Goal: Feedback & Contribution: Submit feedback/report problem

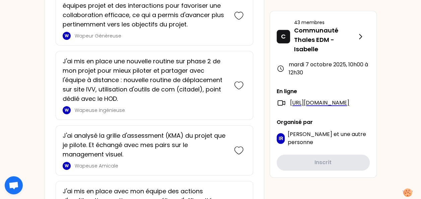
scroll to position [432, 0]
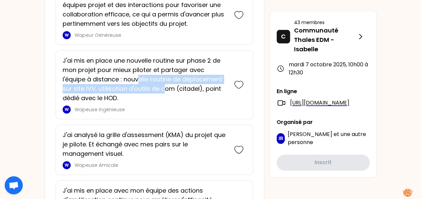
drag, startPoint x: 139, startPoint y: 78, endPoint x: 165, endPoint y: 86, distance: 27.3
click at [165, 86] on p "J'ai mis en place une nouvelle routine sur phase 2 de mon projet pour mieux pil…" at bounding box center [145, 79] width 165 height 47
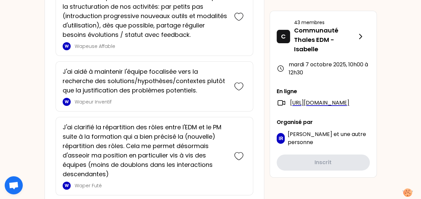
scroll to position [1277, 0]
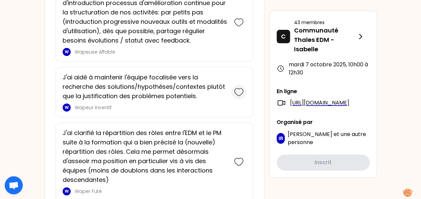
click at [238, 89] on icon at bounding box center [238, 91] width 9 height 9
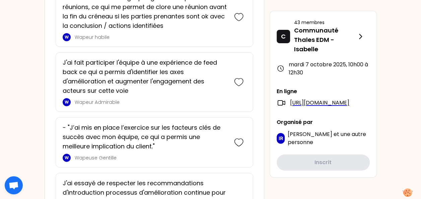
scroll to position [1167, 0]
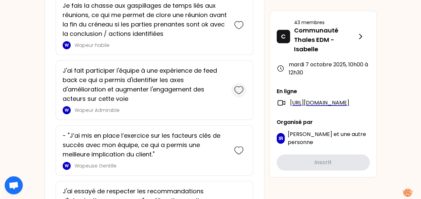
click at [242, 85] on icon at bounding box center [238, 89] width 9 height 9
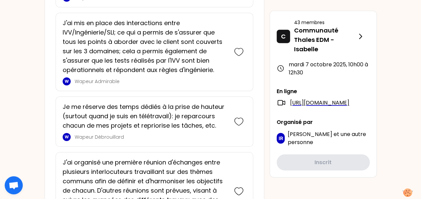
scroll to position [806, 0]
click at [239, 117] on icon at bounding box center [238, 121] width 9 height 9
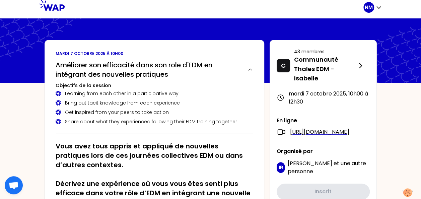
scroll to position [0, 0]
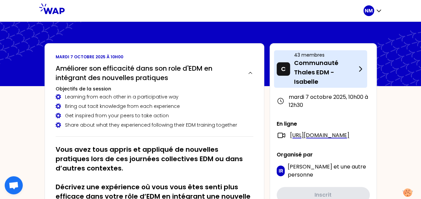
click at [357, 69] on icon at bounding box center [360, 69] width 8 height 8
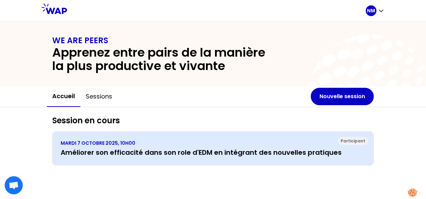
click at [197, 148] on h3 "Améliorer son efficacité dans son role d'EDM en intégrant des nouvelles pratiqu…" at bounding box center [213, 152] width 304 height 9
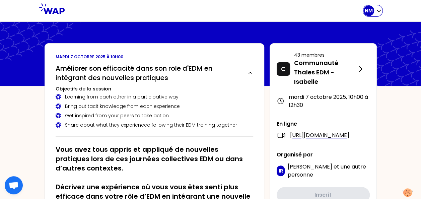
click at [380, 9] on icon "button" at bounding box center [378, 10] width 7 height 7
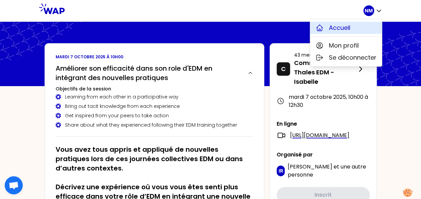
click at [342, 30] on span "Accueil" at bounding box center [339, 27] width 21 height 9
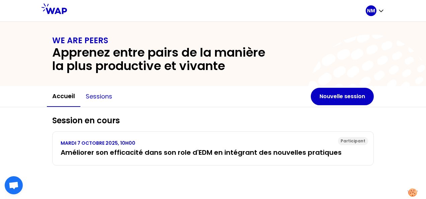
click at [107, 100] on button "Sessions" at bounding box center [98, 96] width 37 height 20
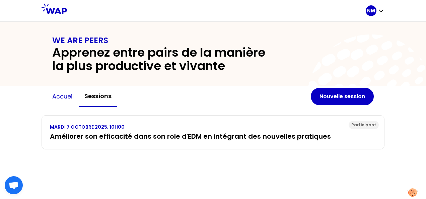
click at [67, 101] on button "Accueil" at bounding box center [63, 96] width 32 height 20
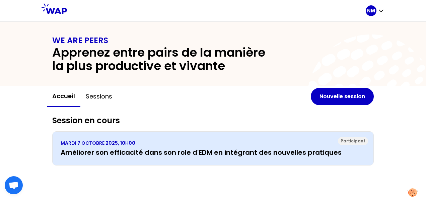
click at [252, 148] on h3 "Améliorer son efficacité dans son role d'EDM en intégrant des nouvelles pratiqu…" at bounding box center [213, 152] width 304 height 9
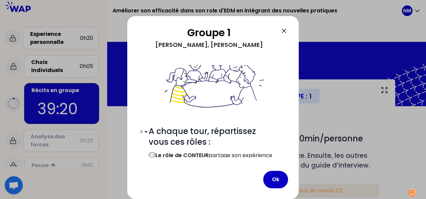
scroll to position [68, 0]
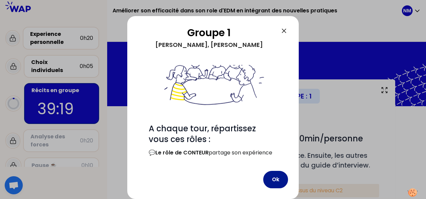
click at [278, 182] on button "Ok" at bounding box center [275, 179] width 25 height 17
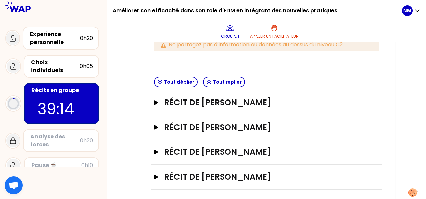
scroll to position [147, 0]
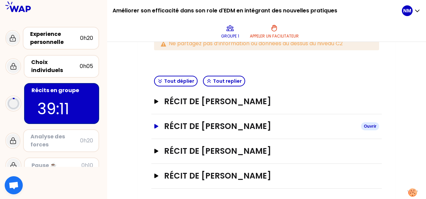
click at [158, 122] on button "Récit de [PERSON_NAME]" at bounding box center [266, 126] width 225 height 11
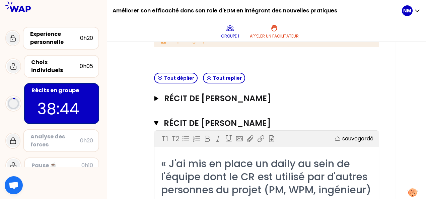
scroll to position [150, 0]
click at [157, 122] on icon "button" at bounding box center [156, 123] width 4 height 4
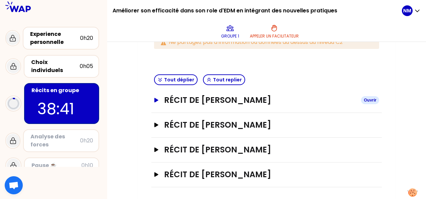
click at [155, 99] on icon "button" at bounding box center [156, 100] width 4 height 4
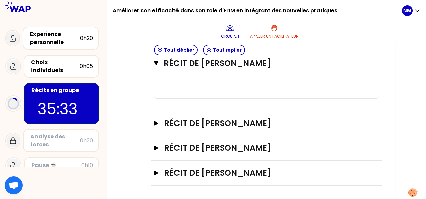
scroll to position [571, 0]
click at [158, 124] on icon "button" at bounding box center [156, 123] width 5 height 5
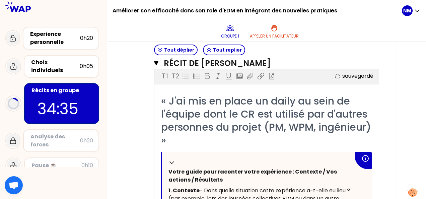
scroll to position [639, 0]
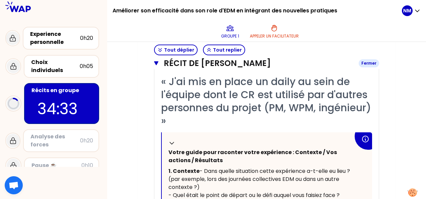
click at [157, 65] on icon "button" at bounding box center [156, 63] width 4 height 4
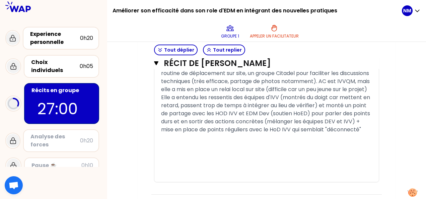
scroll to position [506, 0]
click at [157, 64] on icon "button" at bounding box center [156, 63] width 4 height 4
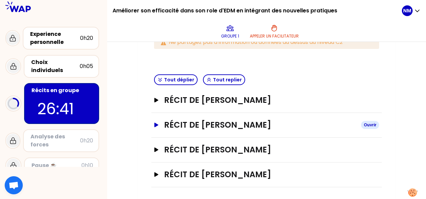
click at [158, 120] on button "Récit de [PERSON_NAME]" at bounding box center [266, 124] width 225 height 11
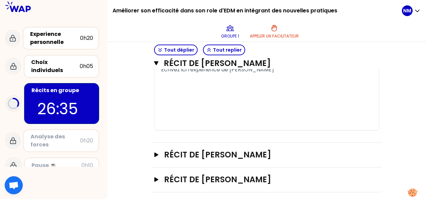
scroll to position [471, 0]
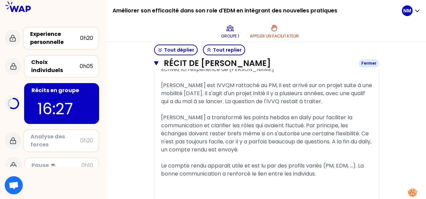
click at [157, 64] on icon "button" at bounding box center [156, 63] width 4 height 5
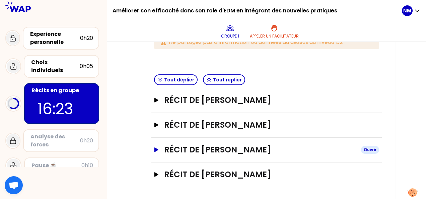
click at [156, 148] on icon "button" at bounding box center [156, 149] width 4 height 4
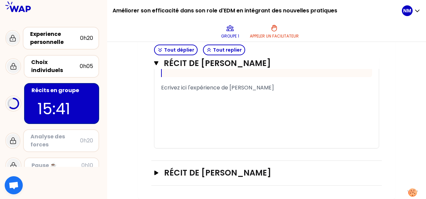
scroll to position [507, 0]
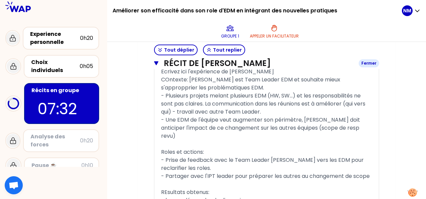
click at [157, 62] on icon "button" at bounding box center [156, 63] width 4 height 4
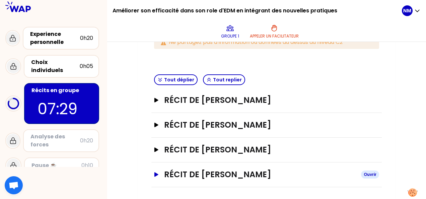
click at [157, 172] on icon "button" at bounding box center [156, 174] width 5 height 5
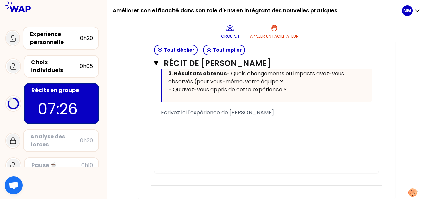
scroll to position [518, 0]
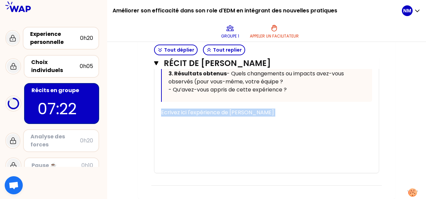
drag, startPoint x: 141, startPoint y: 154, endPoint x: 116, endPoint y: 112, distance: 48.1
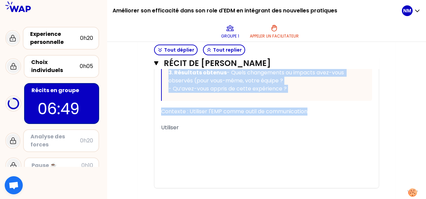
scroll to position [312, 0]
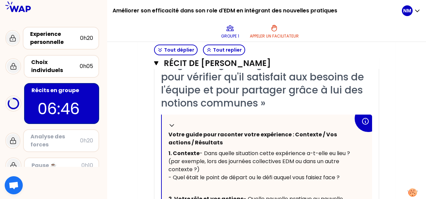
click at [136, 148] on div "Mon numéro de groupe : 1 Objectifs # Racontez votre vécu à tour de rôle 10min/p…" at bounding box center [266, 80] width 318 height 626
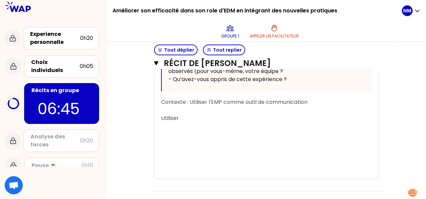
scroll to position [504, 0]
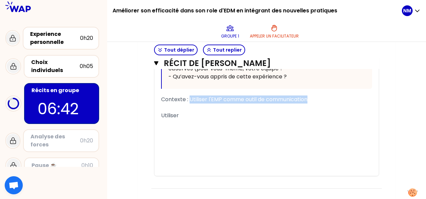
drag, startPoint x: 189, startPoint y: 129, endPoint x: 310, endPoint y: 126, distance: 121.1
click at [310, 103] on div "Contexte : Utiliser l'EMP comme outil de communication" at bounding box center [266, 99] width 211 height 8
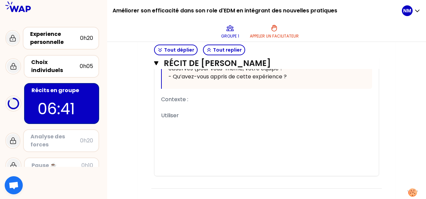
click at [171, 119] on span "Utiliser" at bounding box center [170, 115] width 18 height 8
click at [197, 103] on div "Contexte :" at bounding box center [266, 99] width 211 height 8
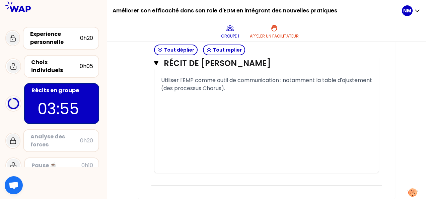
scroll to position [540, 0]
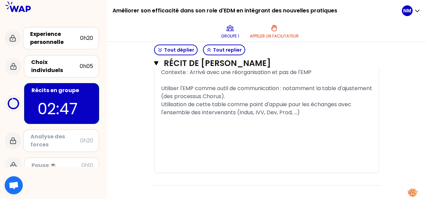
click at [287, 116] on span "Utilisation de cette table comme point d'appuie pour les échanges avec l'ensemb…" at bounding box center [256, 108] width 191 height 16
click at [316, 116] on div "Utilisation de cette table comme point d'appui pour les échanges avec l'ensembl…" at bounding box center [266, 108] width 211 height 16
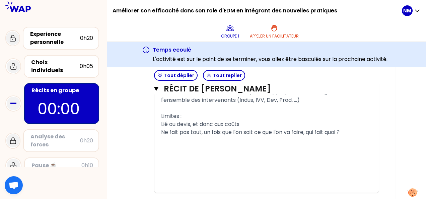
scroll to position [561, 0]
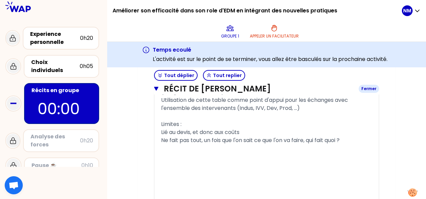
click at [156, 89] on icon "button" at bounding box center [156, 89] width 4 height 4
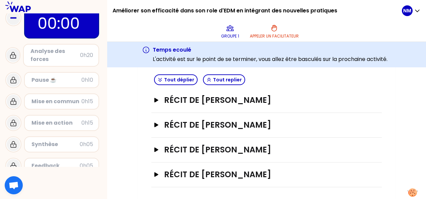
scroll to position [88, 0]
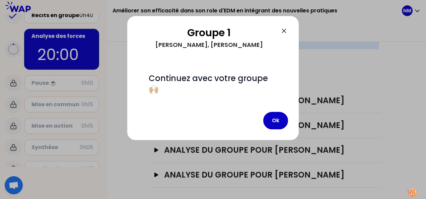
scroll to position [174, 0]
click at [274, 124] on button "Ok" at bounding box center [275, 120] width 25 height 17
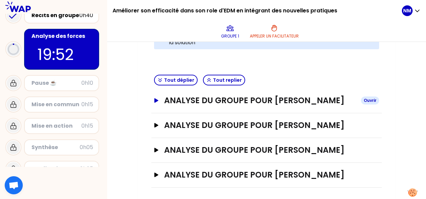
click at [155, 102] on icon "button" at bounding box center [156, 100] width 4 height 4
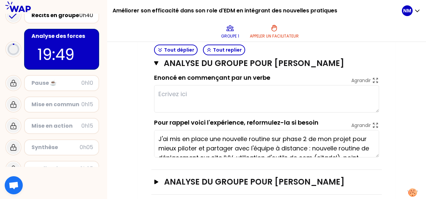
scroll to position [225, 0]
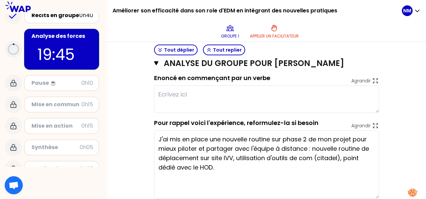
drag, startPoint x: 375, startPoint y: 165, endPoint x: 376, endPoint y: 206, distance: 41.2
click at [376, 198] on html "Améliorer son efficacité dans son role d'EDM en intégrant des nouvelles pratiqu…" at bounding box center [213, 99] width 426 height 199
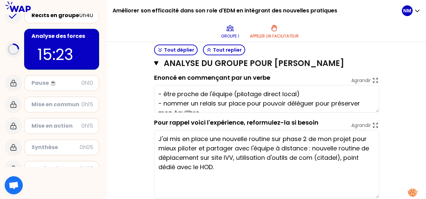
click at [153, 69] on div "Analyse du groupe pour [PERSON_NAME] LE BELLER Fermer sauvegardé Enoncé en comm…" at bounding box center [266, 123] width 230 height 174
type textarea "- être proche de l'équipe (pilotage direct local) - nommer un relais sur place …"
click at [156, 65] on icon "button" at bounding box center [156, 63] width 4 height 4
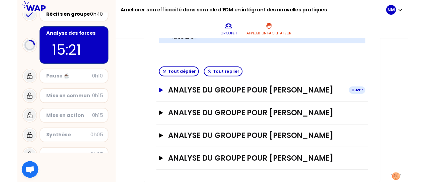
scroll to position [185, 0]
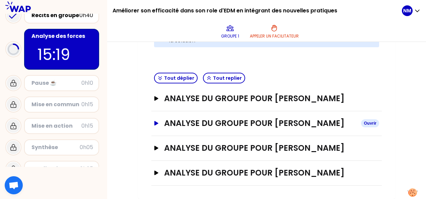
click at [155, 122] on icon "button" at bounding box center [156, 123] width 4 height 4
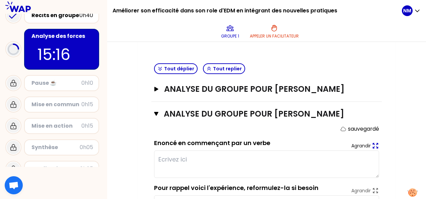
click at [373, 148] on icon at bounding box center [375, 145] width 5 height 5
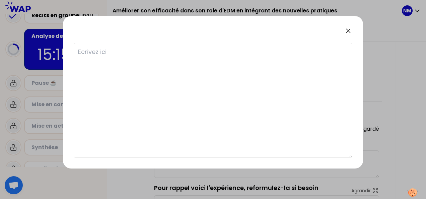
click at [132, 64] on textarea at bounding box center [213, 100] width 278 height 115
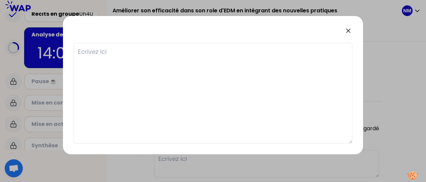
type textarea "R"
type textarea "Ra"
type textarea "Ras"
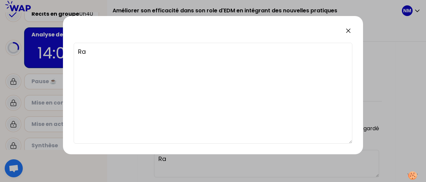
type textarea "Ras"
type textarea "Rass"
type textarea "Rasse"
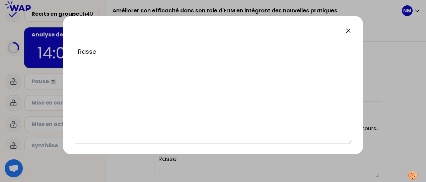
type textarea "Rassem"
type textarea "Rassemb"
type textarea "Rassembl"
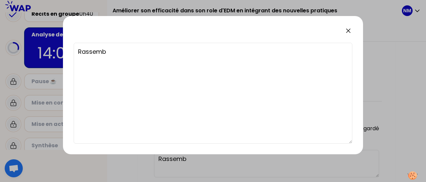
type textarea "Rassembl"
type textarea "Rassemble"
type textarea "Rassembler"
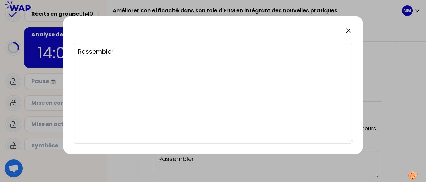
type textarea "Rassembler"
type textarea "O"
type textarea "Or"
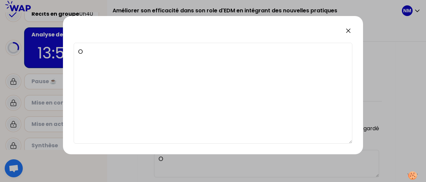
type textarea "Or"
type textarea "Org"
type textarea "Orga"
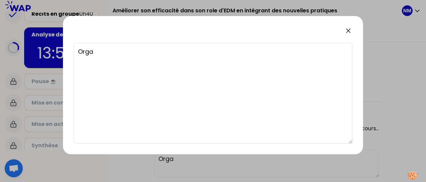
type textarea "Organ"
type textarea "Organi"
type textarea "Organis"
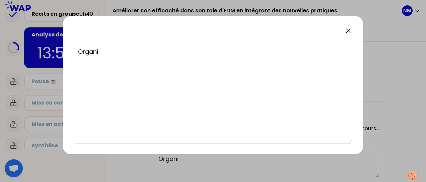
type textarea "Organis"
type textarea "Organise"
type textarea "Organiser"
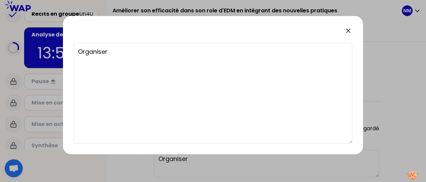
type textarea "Organiser u"
type textarea "Organiser un"
type textarea "Organiser un p"
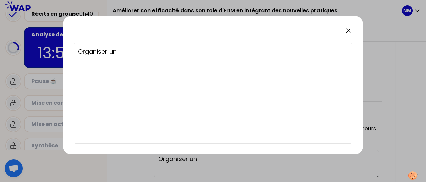
type textarea "Organiser un p"
type textarea "Organiser un po"
type textarea "Organiser un poj"
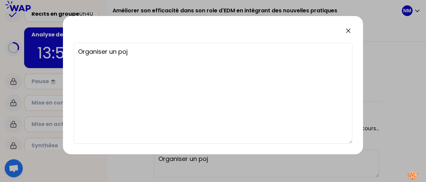
type textarea "Organiser un pojn"
type textarea "Organiser un pojnt"
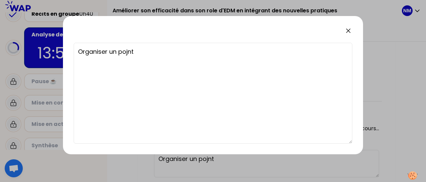
type textarea "Organiser un pojnt"
type textarea "Organiser un pojn"
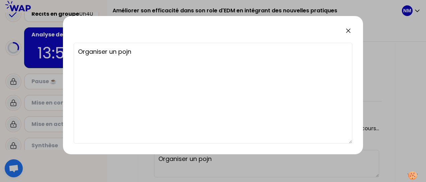
type textarea "Organiser un poj"
type textarea "Organiser un po"
type textarea "Organiser un poi"
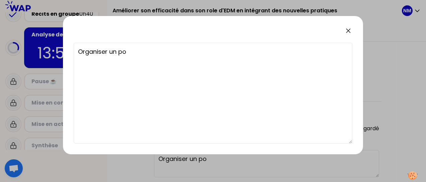
type textarea "Organiser un poi"
type textarea "Organiser un poin"
type textarea "Organiser un point"
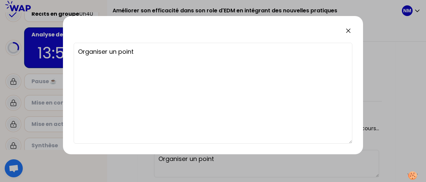
type textarea "Organiser un point"
type textarea "Organiser un point o"
type textarea "Organiser un point ou"
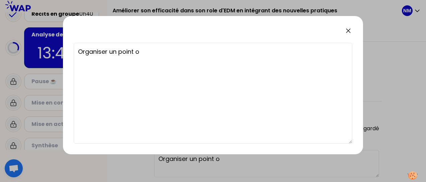
type textarea "Organiser un point ou"
type textarea "Organiser un point ouv"
type textarea "Organiser un point ouve"
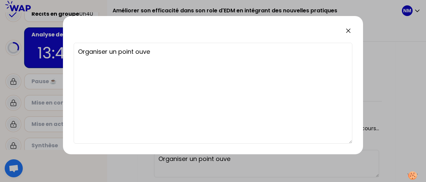
type textarea "Organiser un point ouver"
type textarea "Organiser un point ouvert"
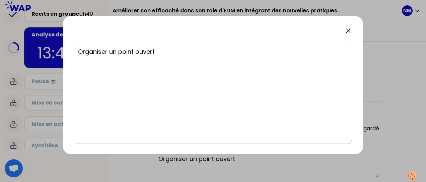
type textarea "Organiser un point ouvert"
type textarea "Organiser un point ouvert c"
type textarea "Organiser un point ouvert co"
type textarea "Organiser un point ouvert con"
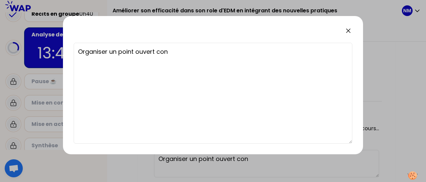
type textarea "Organiser un point ouvert conc"
type textarea "Organiser un point ouvert conce"
type textarea "Organiser un point ouvert concen"
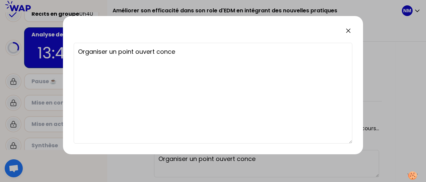
type textarea "Organiser un point ouvert concen"
type textarea "Organiser un point ouvert concent"
type textarea "Organiser un point ouvert concentr"
type textarea "Organiser un point ouvert concentra"
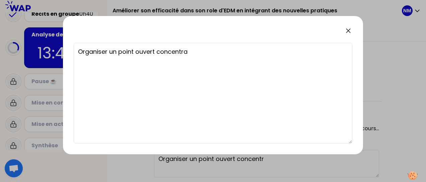
type textarea "Organiser un point ouvert concentra"
type textarea "Organiser un point ouvert concentran"
type textarea "Organiser un point ouvert concentrant"
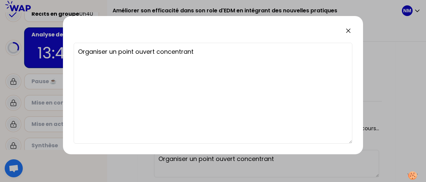
type textarea "Organiser un point ouvert concentrant"
type textarea "Organiser un point ouvert concentrant l"
type textarea "Organiser un point ouvert concentrant la"
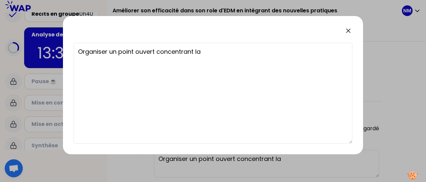
type textarea "Organiser un point ouvert concentrant la"
type textarea "Organiser un point ouvert concentrant la d"
type textarea "Organiser un point ouvert concentrant la do"
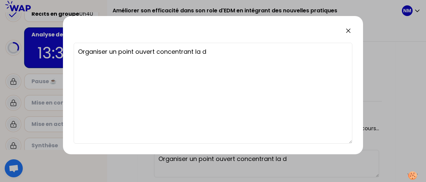
type textarea "Organiser un point ouvert concentrant la do"
type textarea "Organiser un point ouvert concentrant la don"
type textarea "Organiser un point ouvert concentrant la donn"
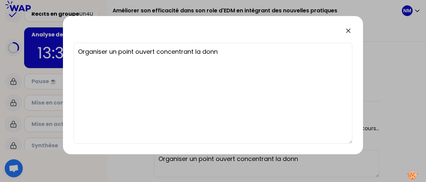
type textarea "Organiser un point ouvert concentrant la donné"
type textarea "Organiser un point ouvert concentrant la donnée"
type textarea "Organiser un point ouvert concentrant la donné"
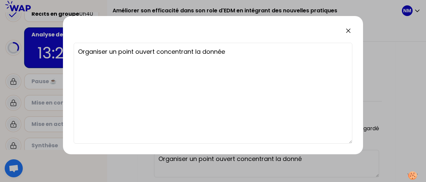
type textarea "Organiser un point ouvert concentrant la donné"
type textarea "Organiser un point ouvert concentrant la donn"
type textarea "Organiser un point ouvert concentrant la don"
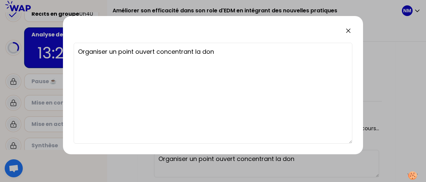
type textarea "Organiser un point ouvert concentrant la do"
type textarea "Organiser un point ouvert concentrant la d"
type textarea "Organiser un point ouvert concentrant la"
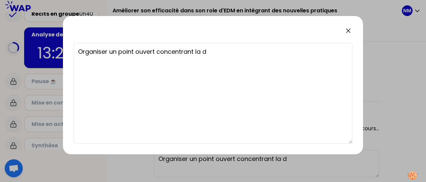
type textarea "Organiser un point ouvert concentrant la"
type textarea "Organiser un point ouvert concentrant l"
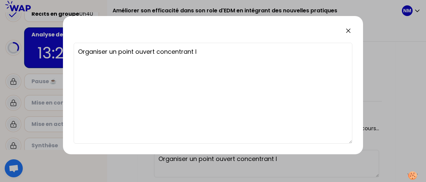
type textarea "Organiser un point ouvert concentrant le"
type textarea "Organiser un point ouvert concentrant les"
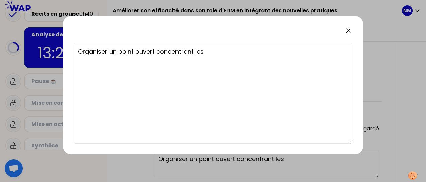
type textarea "Organiser un point ouvert concentrant les"
type textarea "Organiser un point ouvert concentrant les i"
type textarea "Organiser un point ouvert concentrant les in"
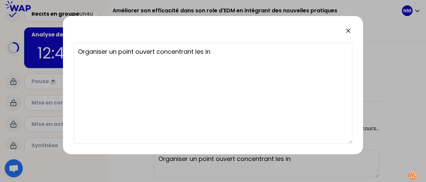
type textarea "Organiser un point ouvert concentrant les inf"
type textarea "Organiser un point ouvert concentrant les info"
type textarea "Organiser un point ouvert concentrant les infor"
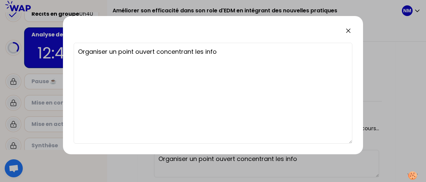
type textarea "Organiser un point ouvert concentrant les infor"
type textarea "Organiser un point ouvert concentrant les inform"
type textarea "Organiser un point ouvert concentrant les informa"
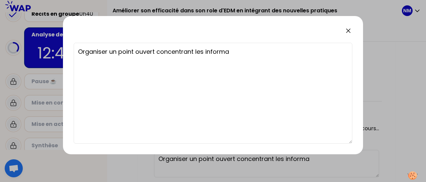
type textarea "Organiser un point ouvert concentrant les informat"
type textarea "Organiser un point ouvert concentrant les informati"
type textarea "Organiser un point ouvert concentrant les informatio"
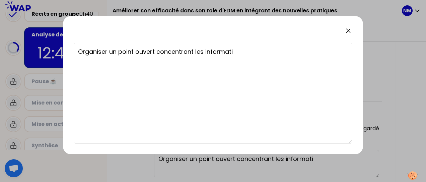
type textarea "Organiser un point ouvert concentrant les informatio"
type textarea "Organiser un point ouvert concentrant les information"
type textarea "Organiser un point ouvert concentrant les informations"
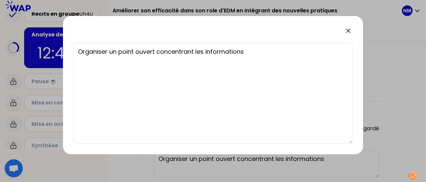
type textarea "Organiser un point ouvert concentrant les informations"
type textarea "Organiser un point ouvert concentrant les informations S"
type textarea "Organiser un point ouvert concentrant les informations SA"
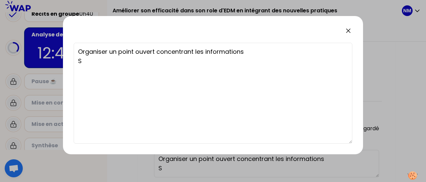
type textarea "Organiser un point ouvert concentrant les informations SA"
type textarea "Organiser un point ouvert concentrant les informations SAv"
type textarea "Organiser un point ouvert concentrant les informations SAvo"
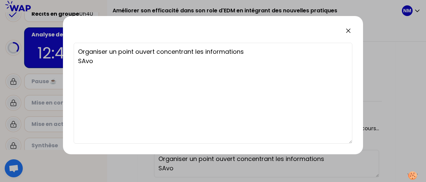
type textarea "Organiser un point ouvert concentrant les informations SAvoi"
type textarea "Organiser un point ouvert concentrant les informations SAvoir"
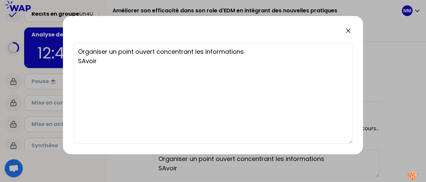
type textarea "Organiser un point ouvert concentrant les informations SAvoir"
type textarea "Organiser un point ouvert concentrant les informations SAvoir p"
type textarea "Organiser un point ouvert concentrant les informations SAvoir po"
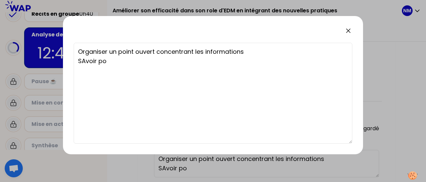
type textarea "Organiser un point ouvert concentrant les informations SAvoir pos"
type textarea "Organiser un point ouvert concentrant les informations SAvoir pose"
type textarea "Organiser un point ouvert concentrant les informations SAvoir poser"
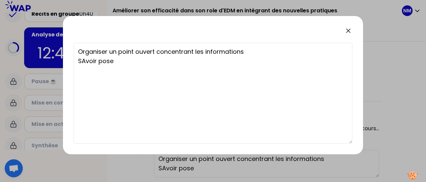
type textarea "Organiser un point ouvert concentrant les informations SAvoir poser"
type textarea "Organiser un point ouvert concentrant les informations SAvoir poser l"
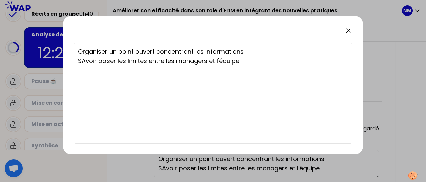
click at [86, 62] on textarea "Organiser un point ouvert concentrant les informations SAvoir poser les limites…" at bounding box center [213, 93] width 278 height 101
drag, startPoint x: 278, startPoint y: 64, endPoint x: 272, endPoint y: 65, distance: 6.5
click at [272, 65] on textarea "Organiser un point ouvert concentrant les informations Savoir poser les limites…" at bounding box center [213, 93] width 278 height 101
click at [274, 61] on textarea "Organiser un point ouvert concentrant les informations Savoir poser les limites…" at bounding box center [213, 93] width 278 height 101
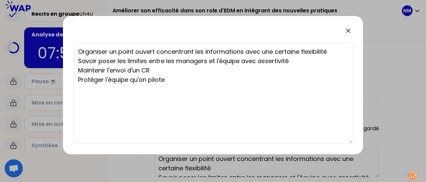
click at [346, 30] on icon at bounding box center [348, 31] width 8 height 8
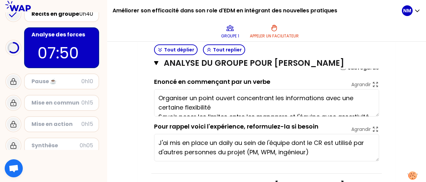
scroll to position [309, 0]
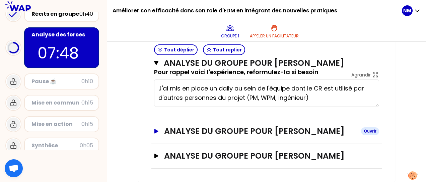
click at [159, 132] on icon "button" at bounding box center [156, 131] width 5 height 5
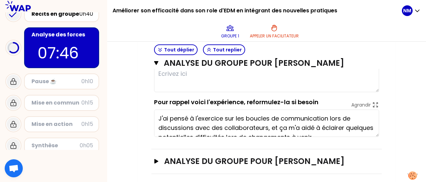
scroll to position [405, 0]
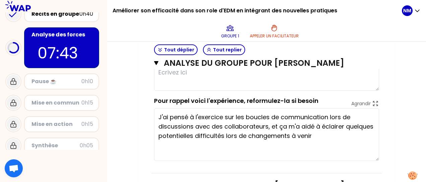
drag, startPoint x: 377, startPoint y: 143, endPoint x: 375, endPoint y: 168, distance: 25.6
click at [375, 161] on textarea "J'ai pensé à l'exercice sur les boucles de communication lors de discussions av…" at bounding box center [266, 134] width 225 height 53
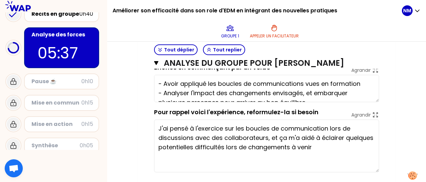
scroll to position [387, 0]
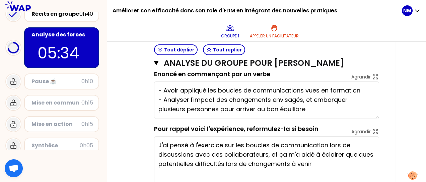
drag, startPoint x: 375, startPoint y: 117, endPoint x: 370, endPoint y: 127, distance: 11.8
click at [370, 119] on textarea "- Avoir appliqué les boucles de communications vues en formation - Analyser l'i…" at bounding box center [266, 100] width 225 height 37
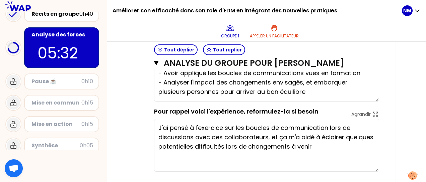
scroll to position [399, 0]
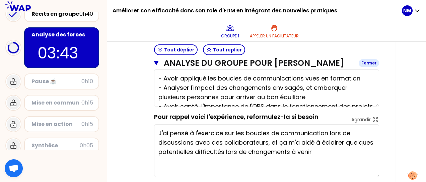
click at [157, 61] on icon "button" at bounding box center [156, 63] width 4 height 5
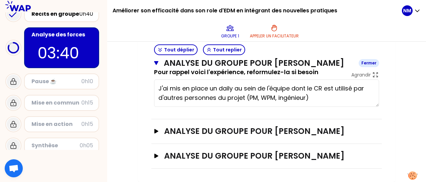
click at [157, 61] on icon "button" at bounding box center [156, 63] width 4 height 5
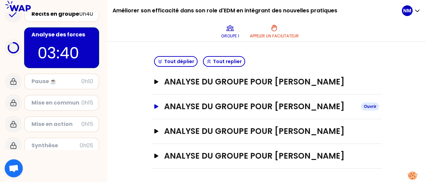
scroll to position [201, 0]
click at [158, 157] on icon "button" at bounding box center [156, 156] width 5 height 5
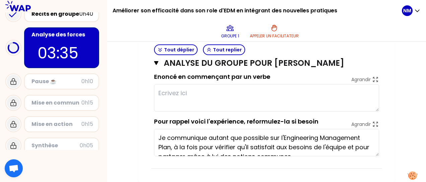
scroll to position [309, 0]
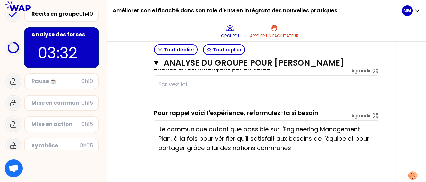
drag, startPoint x: 377, startPoint y: 156, endPoint x: 373, endPoint y: 172, distance: 16.4
click at [373, 163] on textarea "Je communique autant que possible sur l'Engineering Management Plan, à la fois …" at bounding box center [266, 141] width 225 height 43
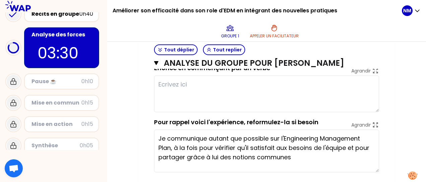
drag, startPoint x: 376, startPoint y: 111, endPoint x: 376, endPoint y: 121, distance: 10.7
click at [376, 112] on textarea at bounding box center [266, 94] width 225 height 37
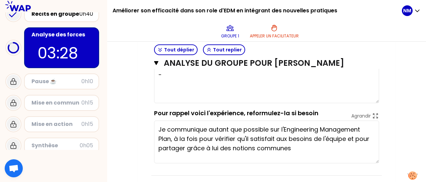
scroll to position [319, 0]
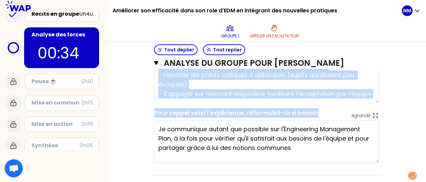
click at [376, 111] on form "sauvegardé Enoncé en commençant par un verbe Agrandir - Prendre le temps et le …" at bounding box center [266, 101] width 225 height 123
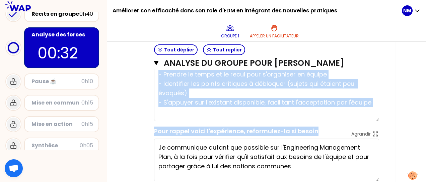
scroll to position [0, 0]
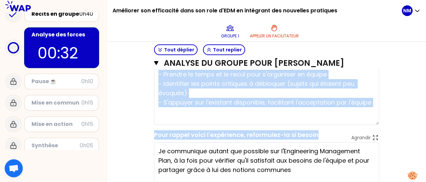
drag, startPoint x: 376, startPoint y: 111, endPoint x: 371, endPoint y: 135, distance: 24.0
click at [371, 125] on textarea "- Prendre le temps et le recul pour s'organiser en équipe - Identifier les poin…" at bounding box center [266, 96] width 225 height 60
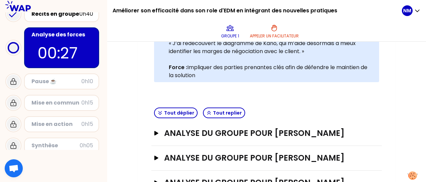
scroll to position [140, 0]
click at [154, 136] on icon "button" at bounding box center [156, 133] width 5 height 5
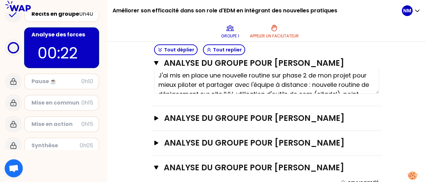
scroll to position [291, 0]
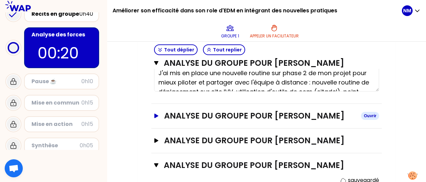
click at [159, 121] on button "Analyse du groupe pour [PERSON_NAME]" at bounding box center [266, 116] width 225 height 11
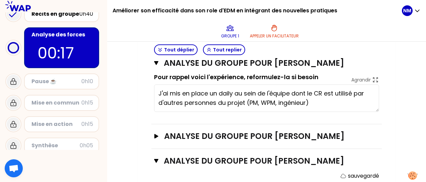
scroll to position [404, 0]
click at [154, 139] on icon "button" at bounding box center [156, 136] width 5 height 5
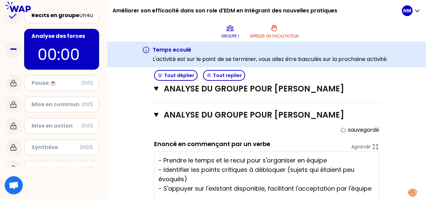
scroll to position [82, 0]
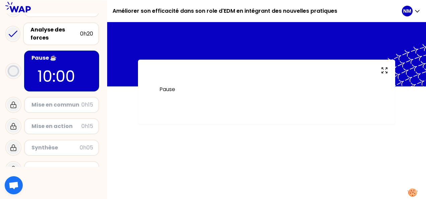
scroll to position [73, 0]
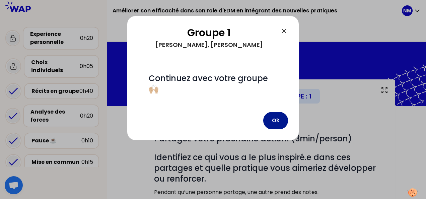
click at [274, 121] on button "Ok" at bounding box center [275, 120] width 25 height 17
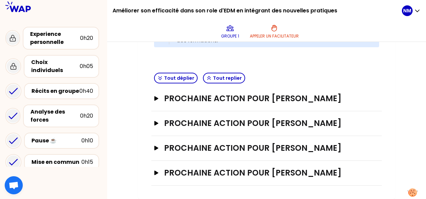
scroll to position [247, 0]
click at [157, 96] on icon "button" at bounding box center [156, 98] width 4 height 4
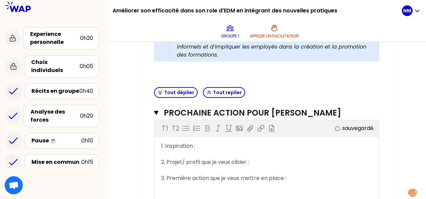
scroll to position [111, 0]
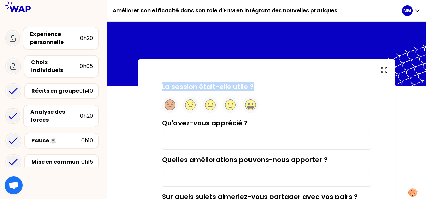
drag, startPoint x: 163, startPoint y: 87, endPoint x: 254, endPoint y: 86, distance: 90.7
click at [254, 85] on div "La session était-elle utile ?" at bounding box center [266, 97] width 209 height 31
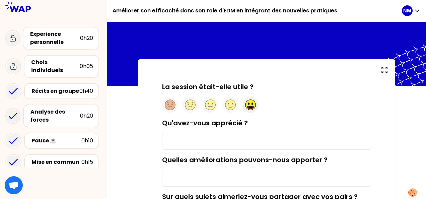
click at [248, 106] on icon at bounding box center [250, 106] width 6 height 1
click at [223, 138] on input "Qu'avez-vous apprécié ?" at bounding box center [266, 141] width 209 height 17
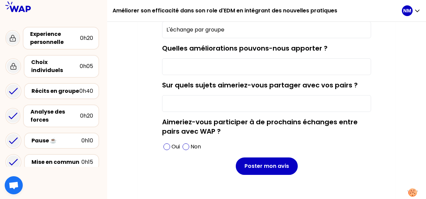
click at [176, 68] on input "Quelles améliorations pouvons-nous apporter ?" at bounding box center [266, 66] width 209 height 17
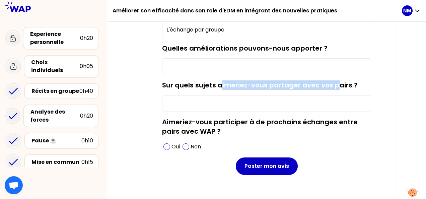
drag, startPoint x: 336, startPoint y: 83, endPoint x: 214, endPoint y: 81, distance: 121.8
click at [217, 81] on label "Sur quels sujets aimeriez-vous partager avec vos pairs ?" at bounding box center [259, 84] width 195 height 9
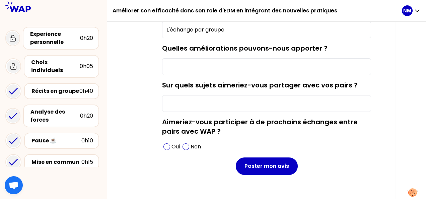
click at [214, 81] on label "Sur quels sujets aimeriez-vous partager avec vos pairs ?" at bounding box center [259, 84] width 195 height 9
click at [214, 95] on input "Sur quels sujets aimeriez-vous partager avec vos pairs ?" at bounding box center [266, 103] width 209 height 17
drag, startPoint x: 173, startPoint y: 83, endPoint x: 250, endPoint y: 85, distance: 77.0
click at [250, 85] on label "Sur quels sujets aimeriez-vous partager avec vos pairs ?" at bounding box center [259, 84] width 195 height 9
click at [196, 108] on input "Sur quels sujets aimeriez-vous partager avec vos pairs ?" at bounding box center [266, 103] width 209 height 17
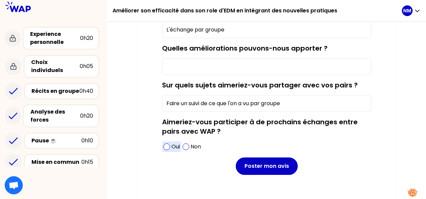
click at [165, 149] on span at bounding box center [166, 146] width 7 height 7
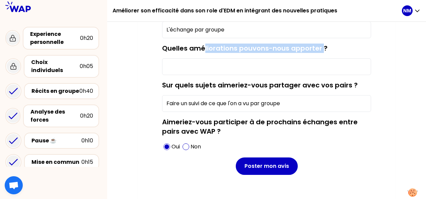
drag, startPoint x: 278, startPoint y: 40, endPoint x: 322, endPoint y: 39, distance: 43.5
click at [322, 39] on form "La session était-elle utile ? Qu'avez-vous apprécié ? L'échange par groupe Quel…" at bounding box center [266, 73] width 209 height 204
click at [319, 43] on label "Quelles améliorations pouvons-nous apporter ?" at bounding box center [244, 47] width 165 height 9
click at [319, 58] on input "Quelles améliorations pouvons-nous apporter ?" at bounding box center [266, 66] width 209 height 17
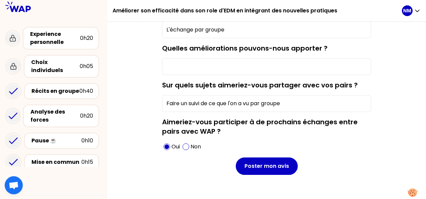
click at [191, 70] on input "Quelles améliorations pouvons-nous apporter ?" at bounding box center [266, 66] width 209 height 17
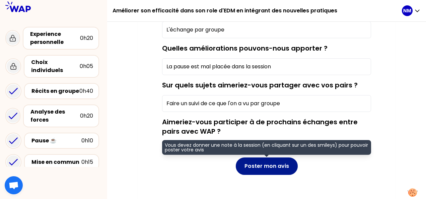
click at [266, 167] on button "Poster mon avis" at bounding box center [267, 165] width 62 height 17
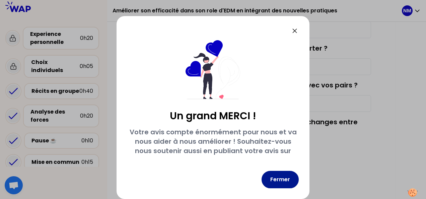
click at [288, 181] on button "Fermer" at bounding box center [279, 179] width 37 height 17
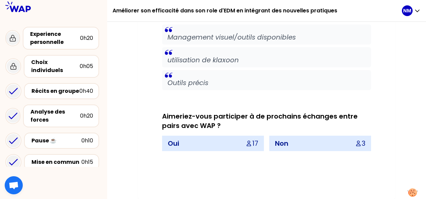
scroll to position [1217, 0]
